Goal: Contribute content: Add original content to the website for others to see

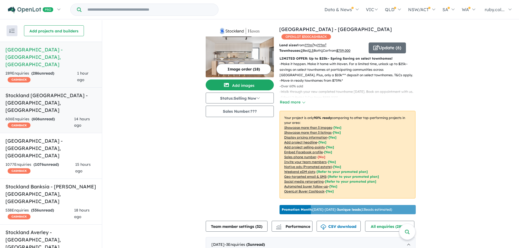
click at [50, 116] on div "606 Enquir ies ( 606 unread) CASHBACK" at bounding box center [39, 122] width 69 height 13
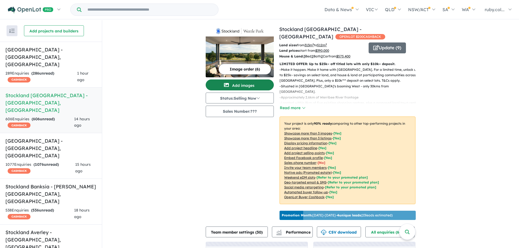
click at [243, 83] on button "Add images" at bounding box center [240, 85] width 68 height 11
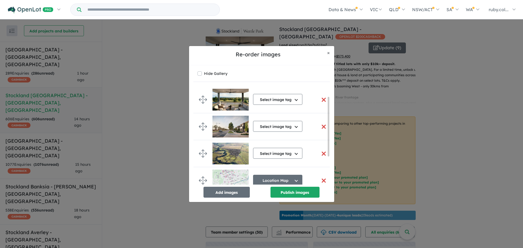
scroll to position [61, 0]
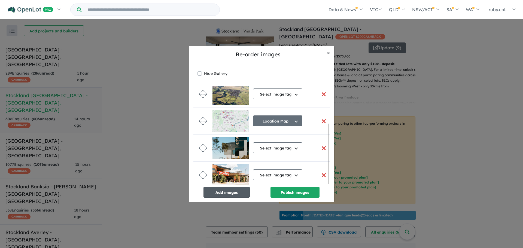
click at [224, 191] on button "Add images" at bounding box center [226, 192] width 46 height 11
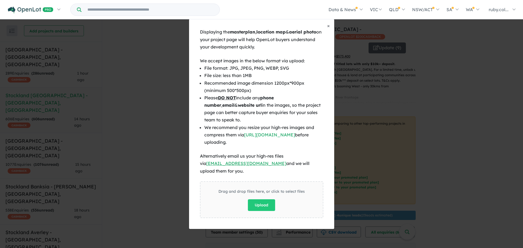
scroll to position [60, 0]
click at [329, 29] on span "×" at bounding box center [328, 26] width 3 height 6
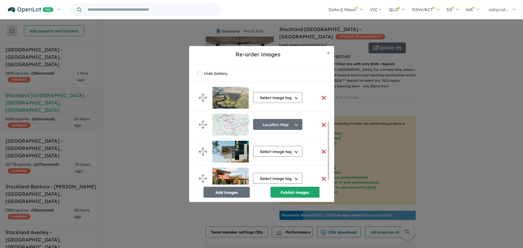
scroll to position [59, 0]
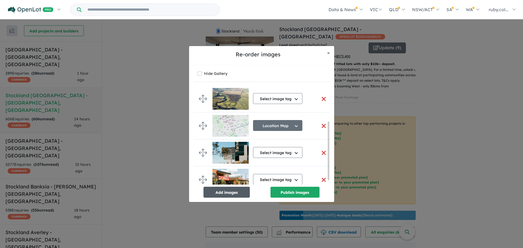
click at [218, 187] on button "Add images" at bounding box center [226, 192] width 46 height 11
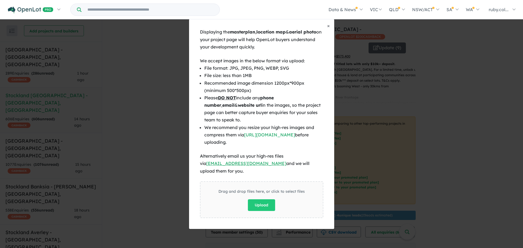
scroll to position [58, 0]
click at [325, 29] on button "× Close" at bounding box center [328, 26] width 11 height 14
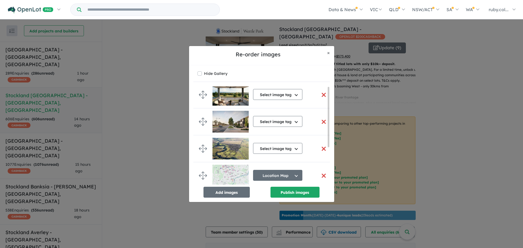
scroll to position [0, 0]
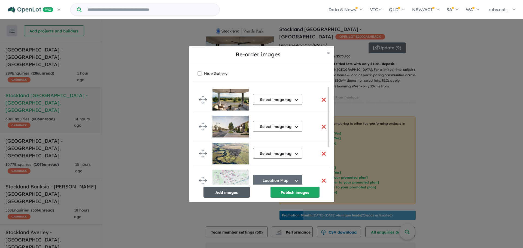
click at [220, 194] on button "Add images" at bounding box center [226, 192] width 46 height 11
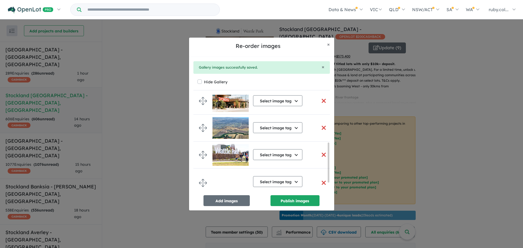
scroll to position [142, 0]
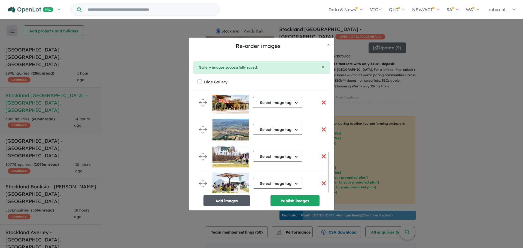
click at [239, 203] on button "Add images" at bounding box center [226, 200] width 46 height 11
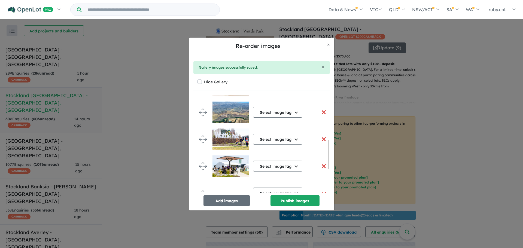
scroll to position [169, 0]
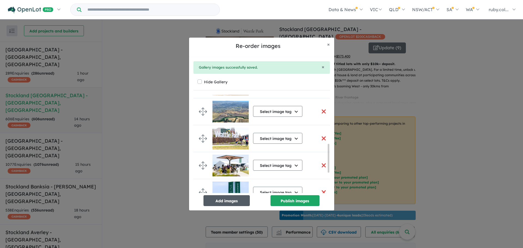
click at [217, 197] on button "Add images" at bounding box center [226, 200] width 46 height 11
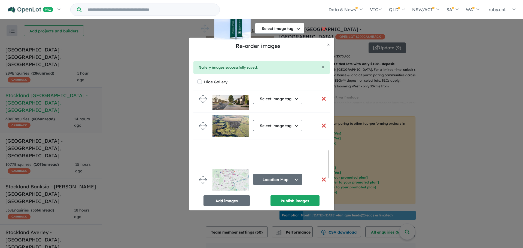
scroll to position [0, 0]
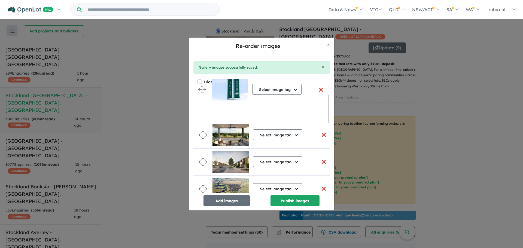
drag, startPoint x: 204, startPoint y: 104, endPoint x: 202, endPoint y: 93, distance: 11.1
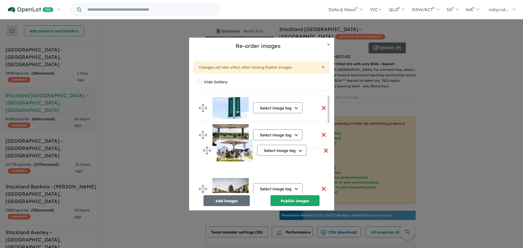
drag, startPoint x: 204, startPoint y: 134, endPoint x: 208, endPoint y: 147, distance: 13.7
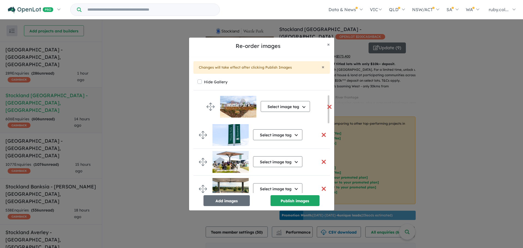
drag, startPoint x: 202, startPoint y: 181, endPoint x: 210, endPoint y: 106, distance: 75.3
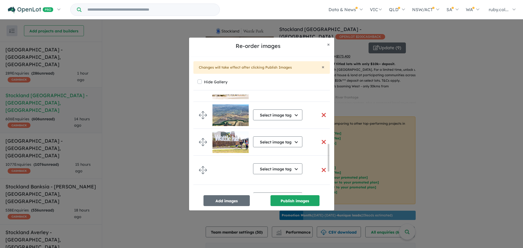
scroll to position [250, 0]
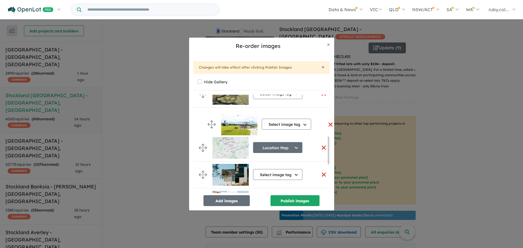
drag, startPoint x: 204, startPoint y: 182, endPoint x: 213, endPoint y: 125, distance: 57.9
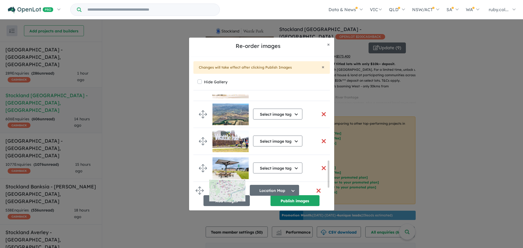
scroll to position [261, 0]
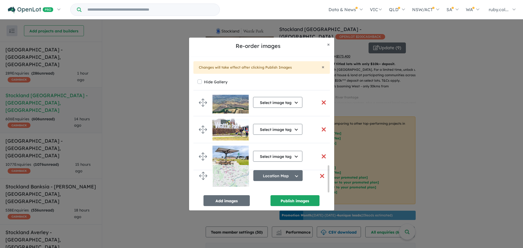
drag, startPoint x: 205, startPoint y: 161, endPoint x: 205, endPoint y: 176, distance: 15.5
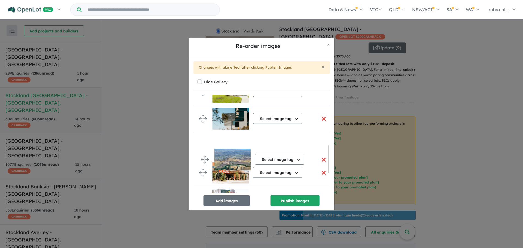
drag, startPoint x: 204, startPoint y: 110, endPoint x: 206, endPoint y: 160, distance: 49.9
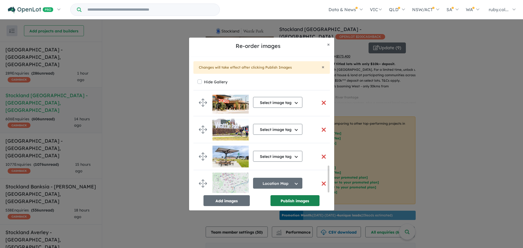
click at [291, 203] on button "Publish images" at bounding box center [294, 200] width 49 height 11
